Goal: Download file/media

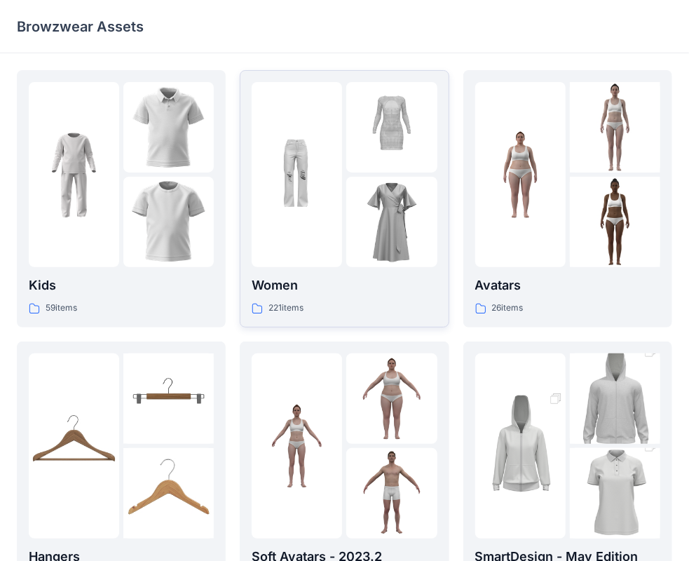
click at [299, 193] on div at bounding box center [297, 174] width 90 height 185
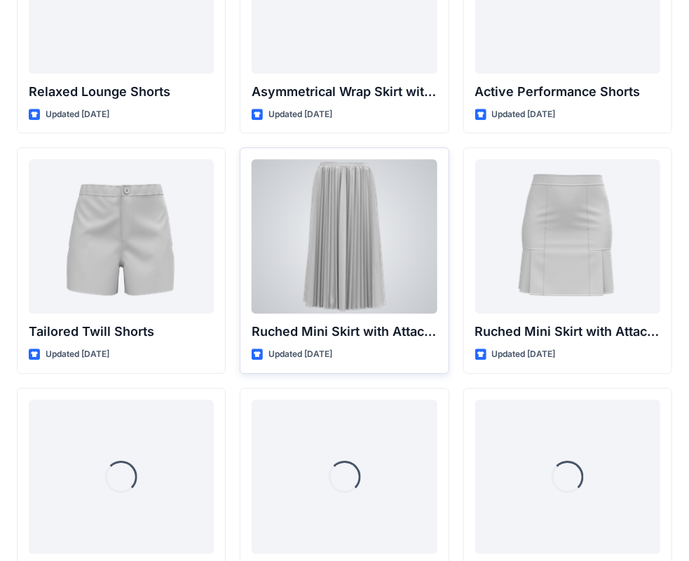
scroll to position [3608, 0]
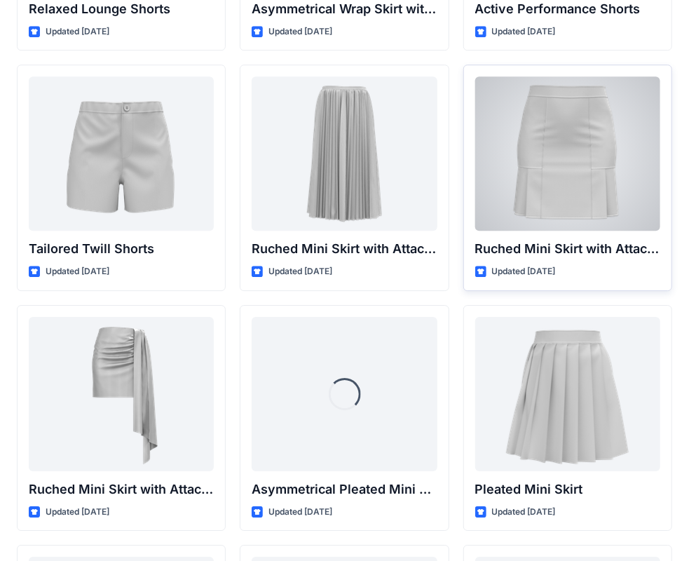
click at [569, 137] on div at bounding box center [567, 153] width 185 height 154
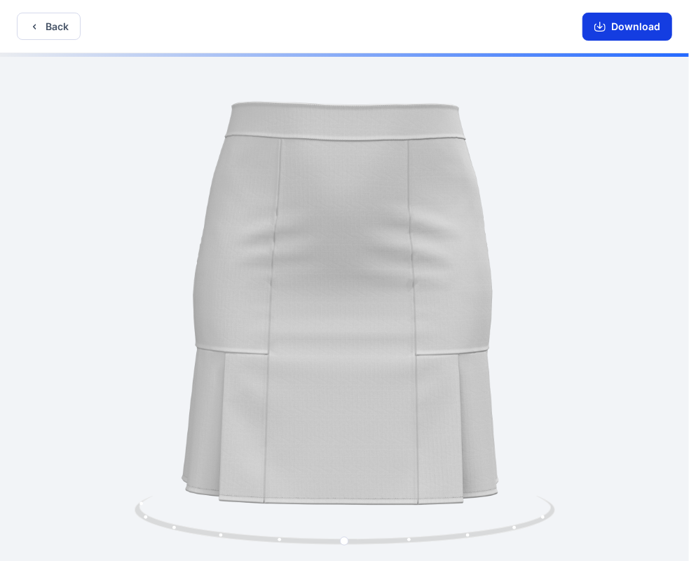
click at [622, 34] on button "Download" at bounding box center [628, 27] width 90 height 28
